Goal: Entertainment & Leisure: Browse casually

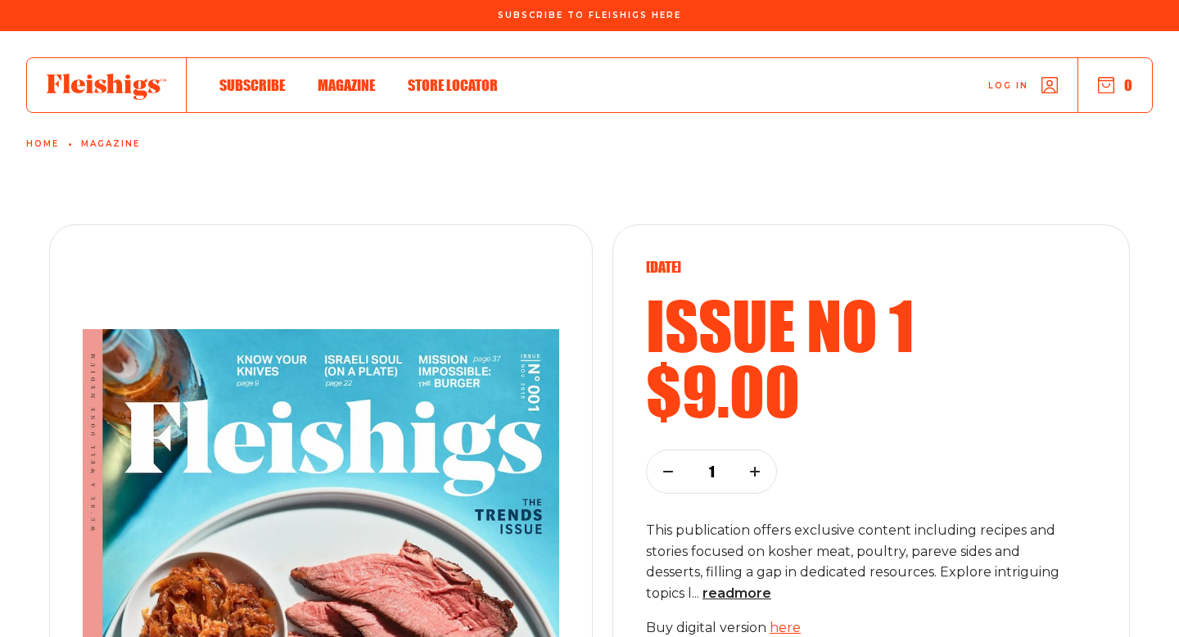
click at [135, 88] on use at bounding box center [107, 87] width 120 height 26
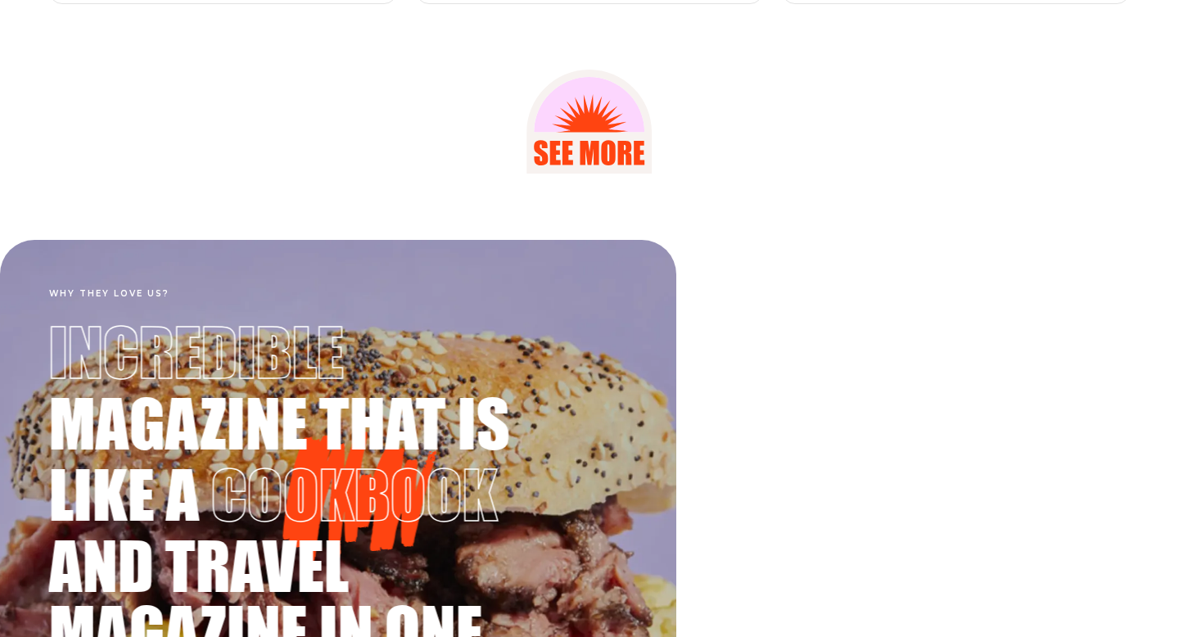
scroll to position [2834, 0]
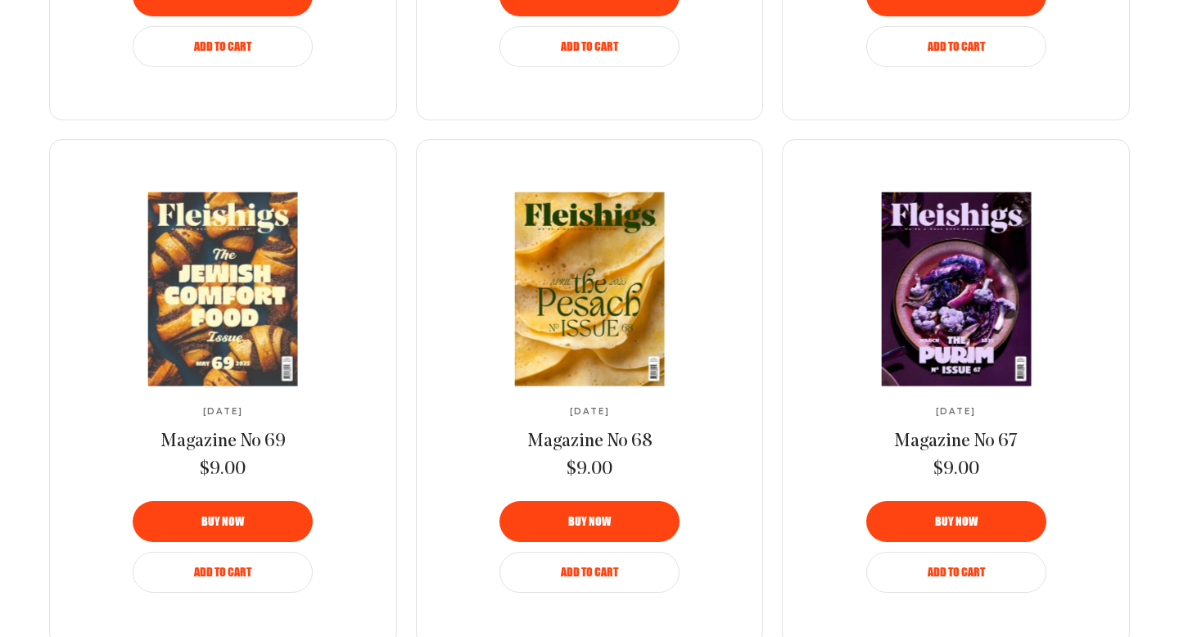
scroll to position [1836, 0]
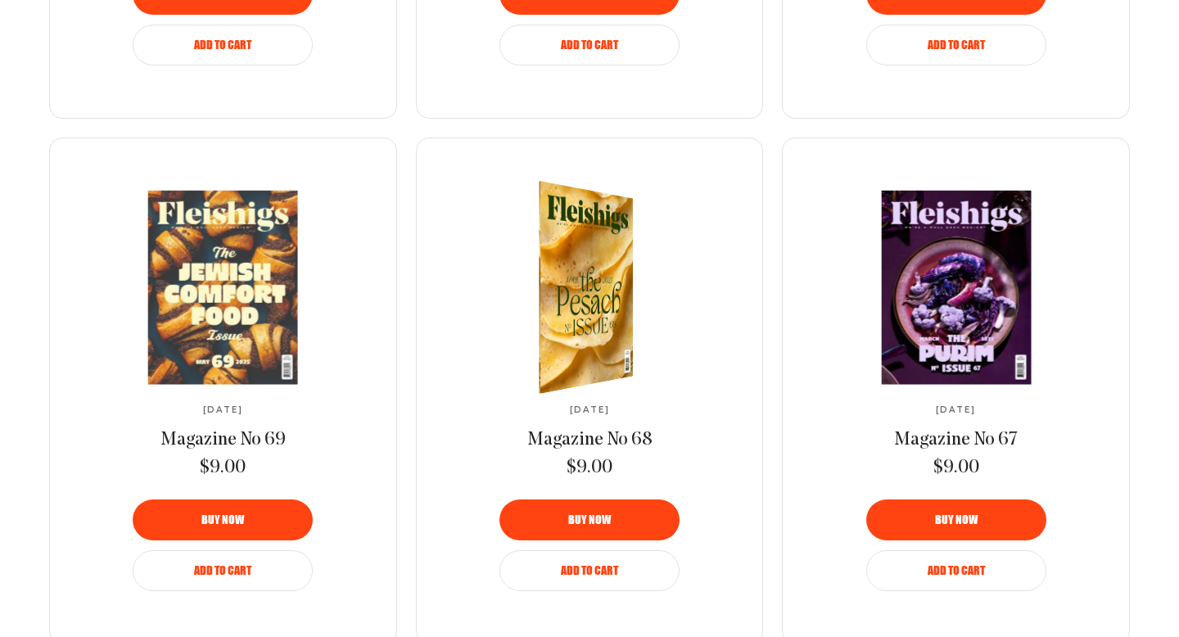
click at [584, 309] on img at bounding box center [577, 287] width 173 height 232
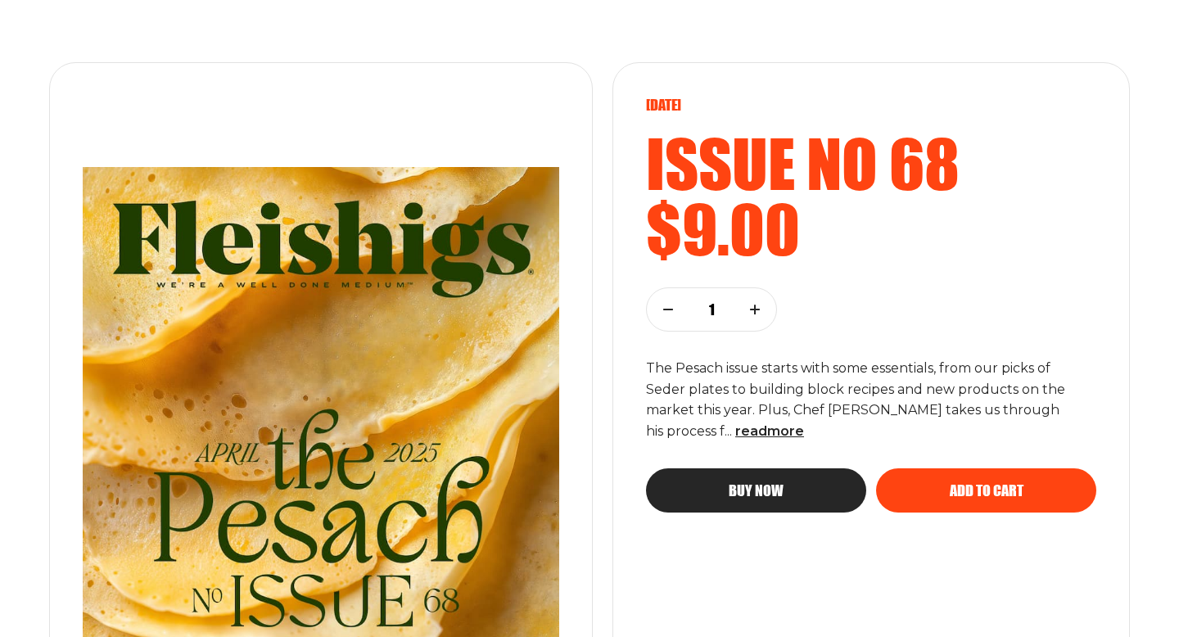
scroll to position [147, 0]
